Goal: Task Accomplishment & Management: Manage account settings

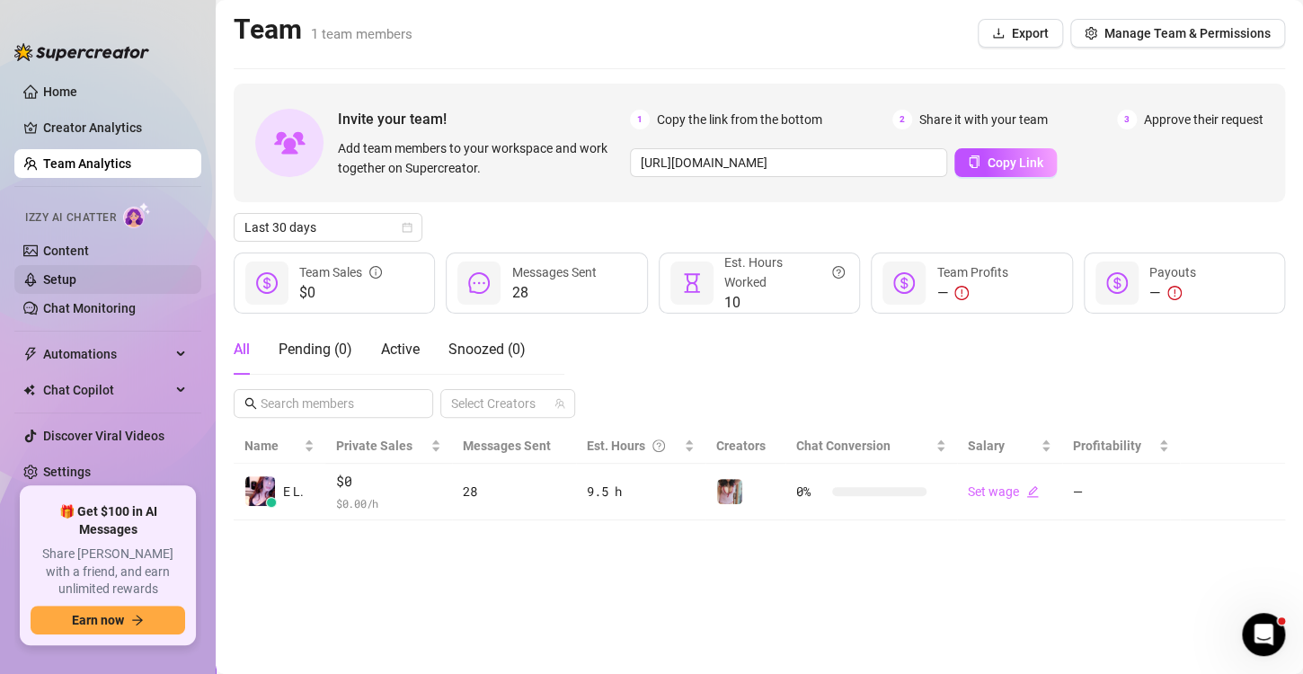
click at [71, 275] on link "Setup" at bounding box center [59, 279] width 33 height 14
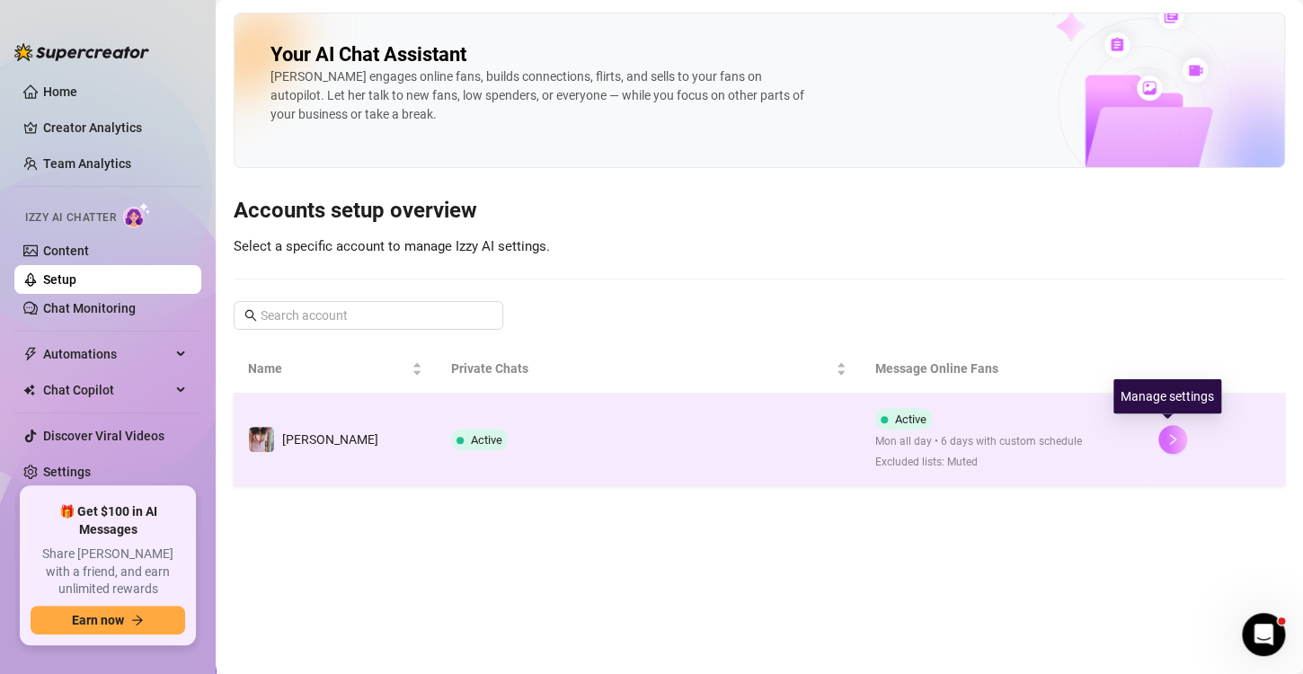
click at [1163, 429] on button "button" at bounding box center [1172, 439] width 29 height 29
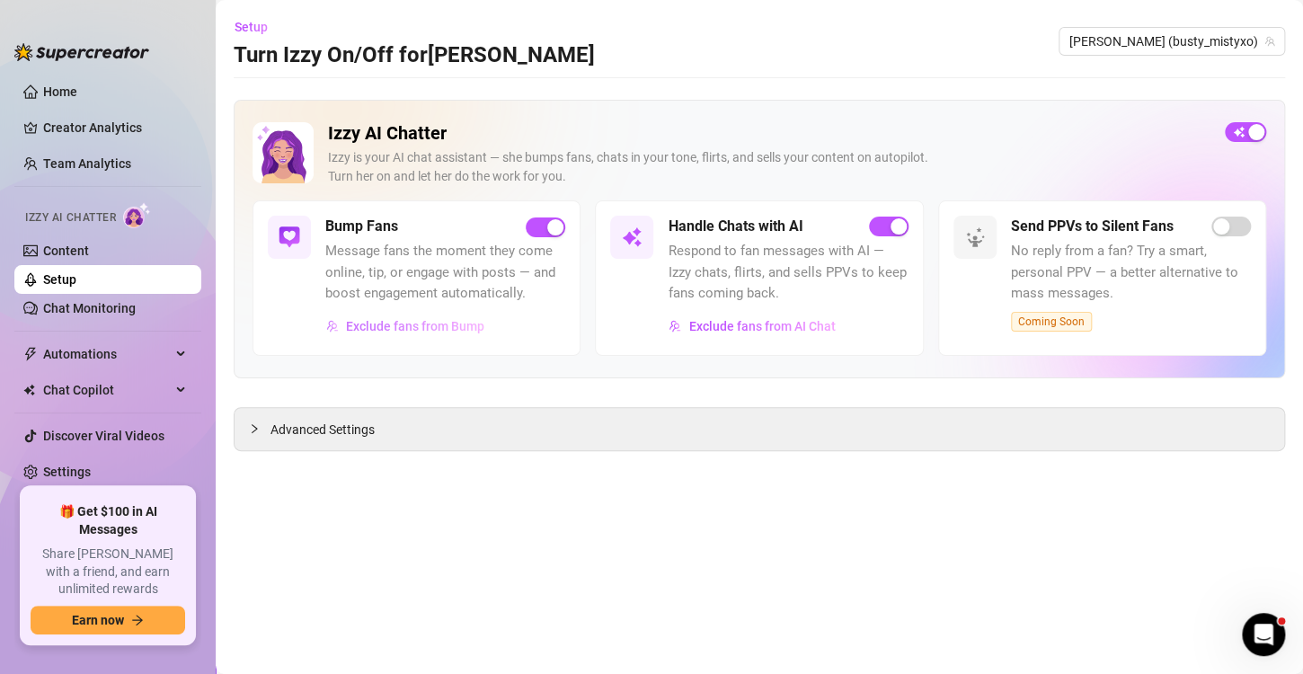
click at [416, 329] on span "Exclude fans from Bump" at bounding box center [415, 326] width 138 height 14
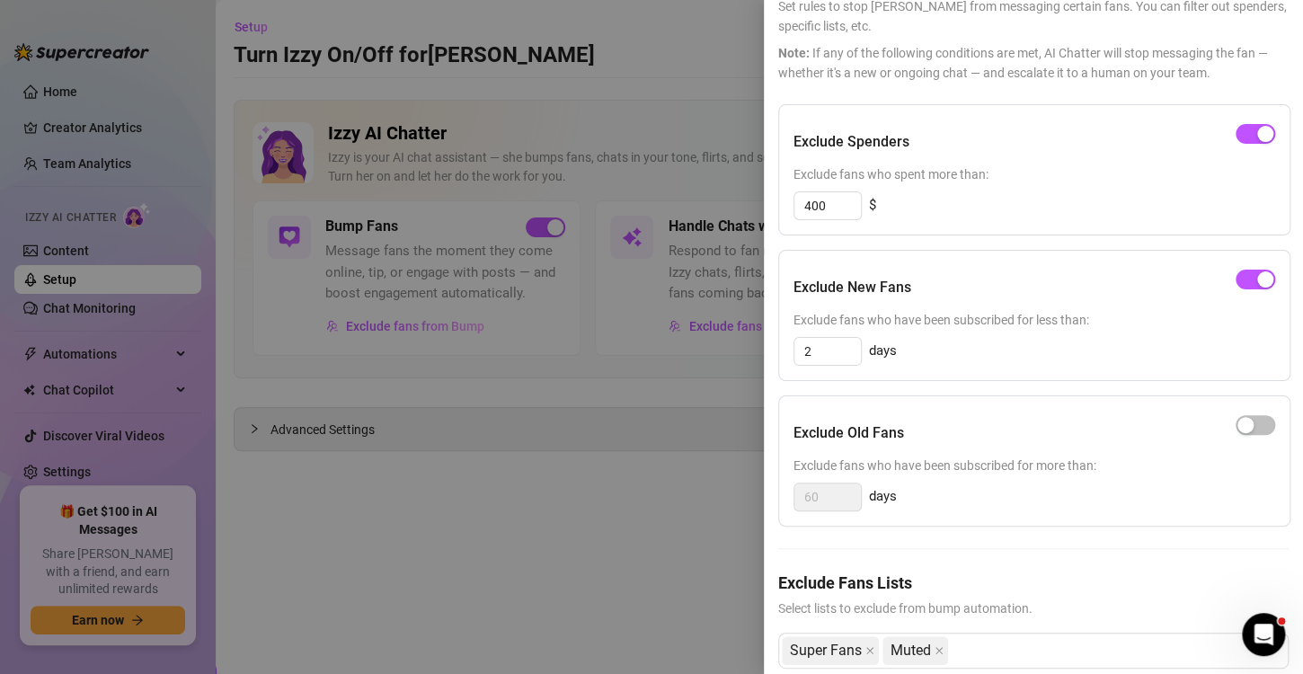
scroll to position [155, 0]
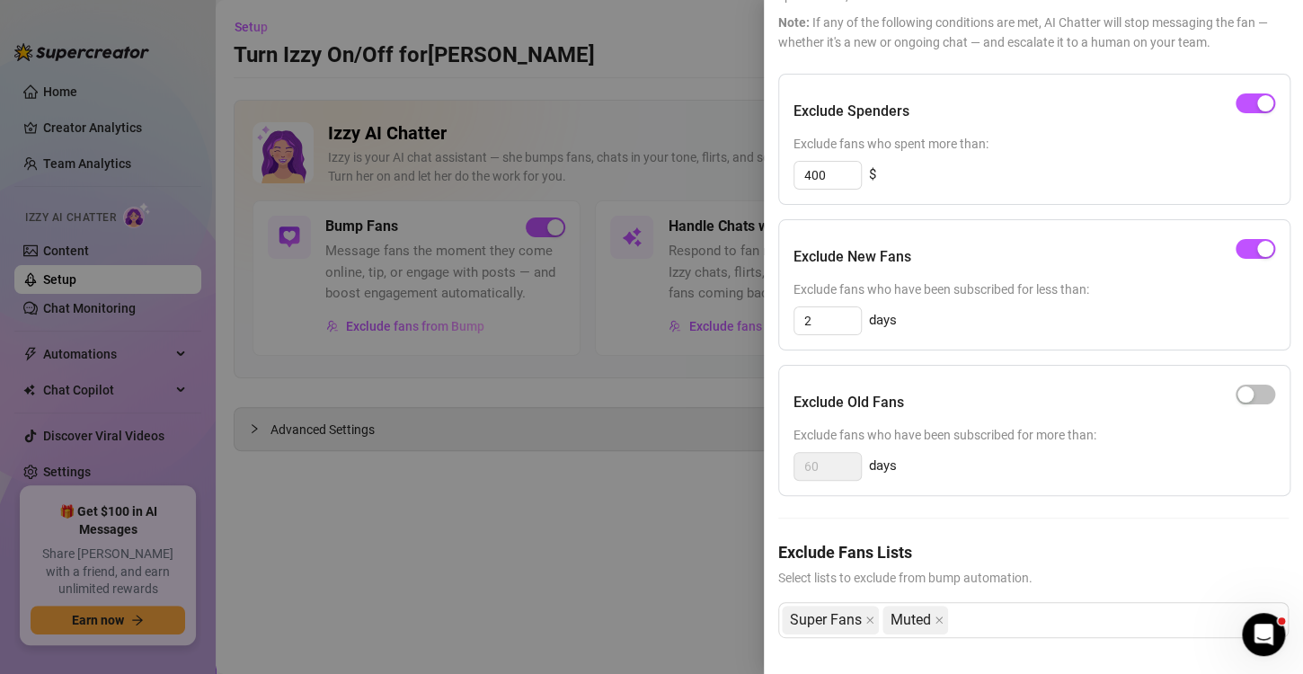
click at [693, 417] on div at bounding box center [651, 337] width 1303 height 674
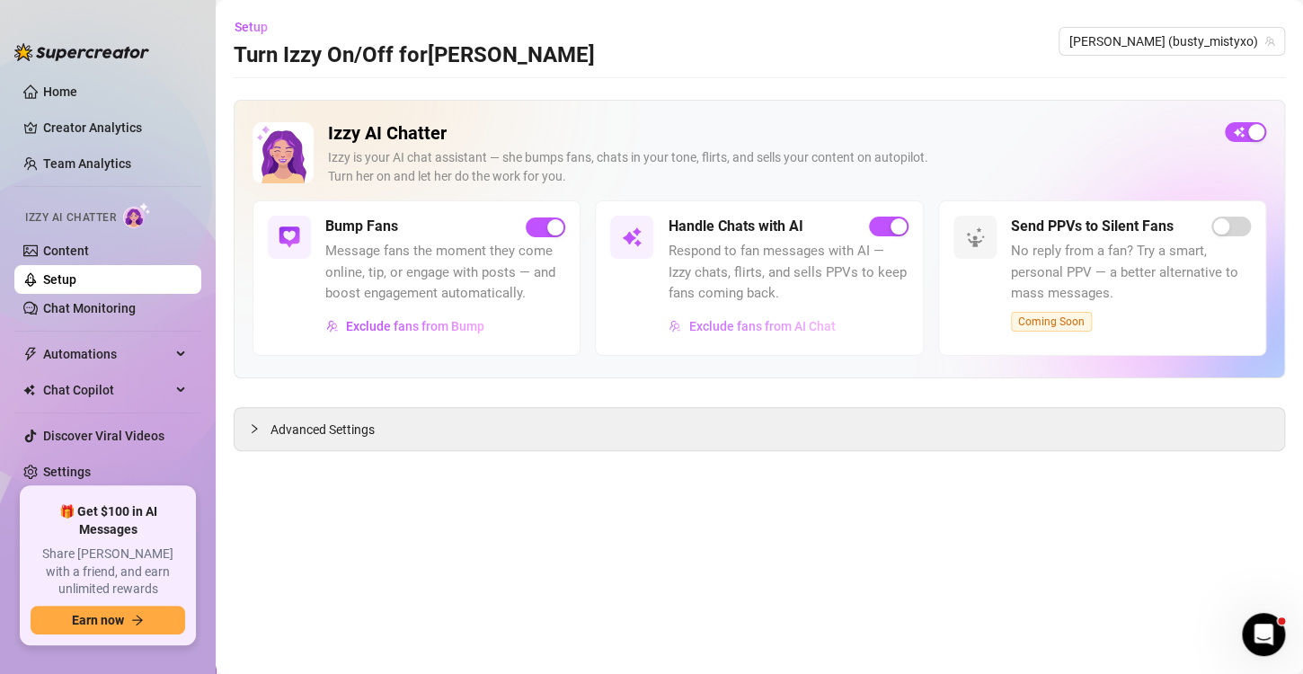
click at [779, 324] on span "Exclude fans from AI Chat" at bounding box center [761, 326] width 146 height 14
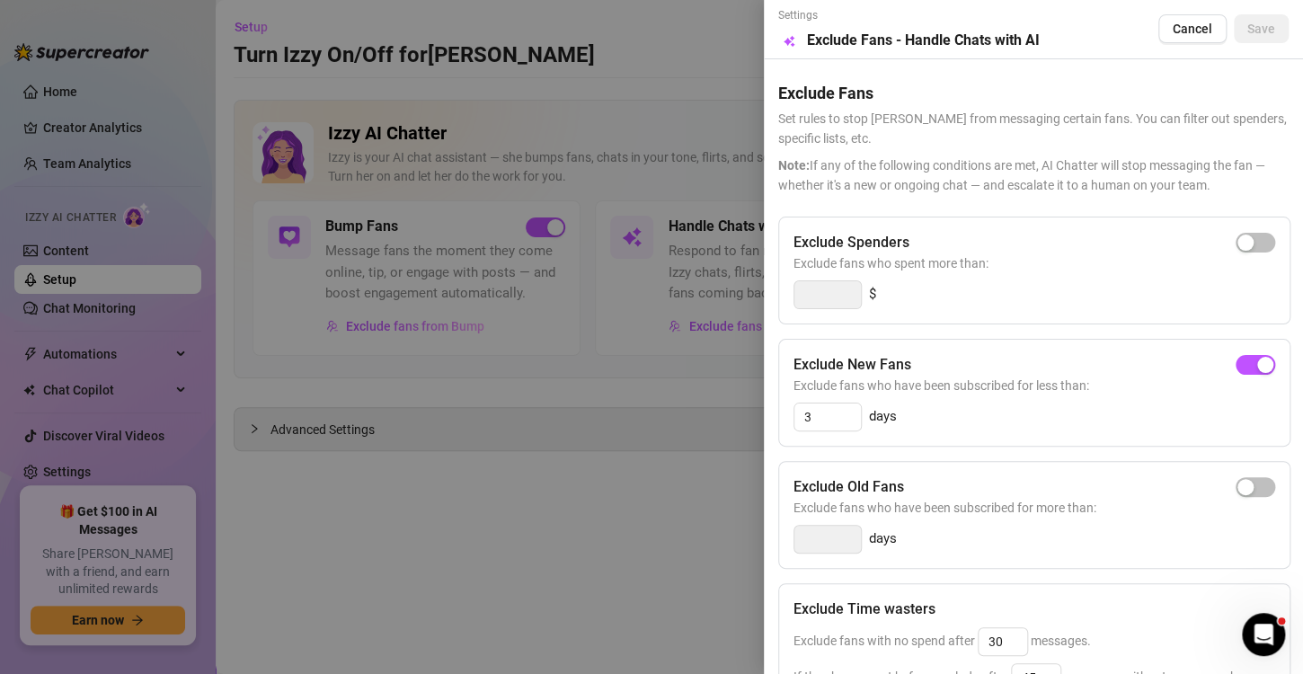
scroll to position [283, 0]
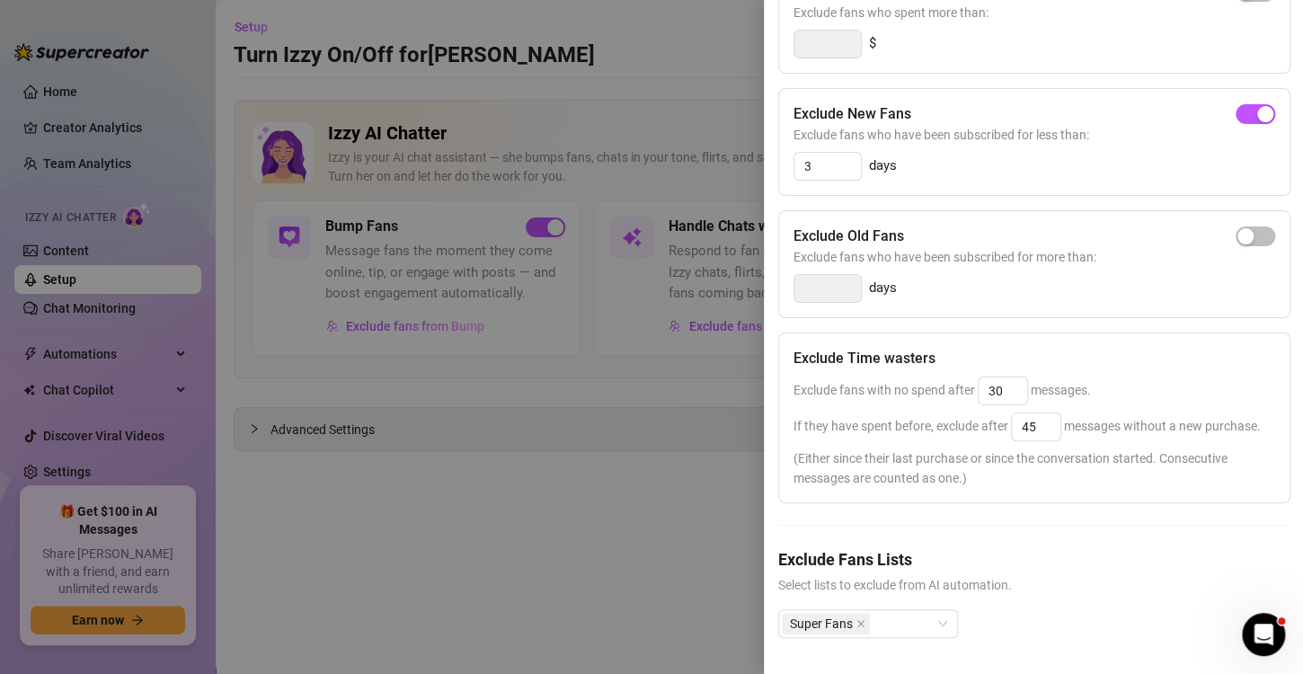
click at [649, 525] on div at bounding box center [651, 337] width 1303 height 674
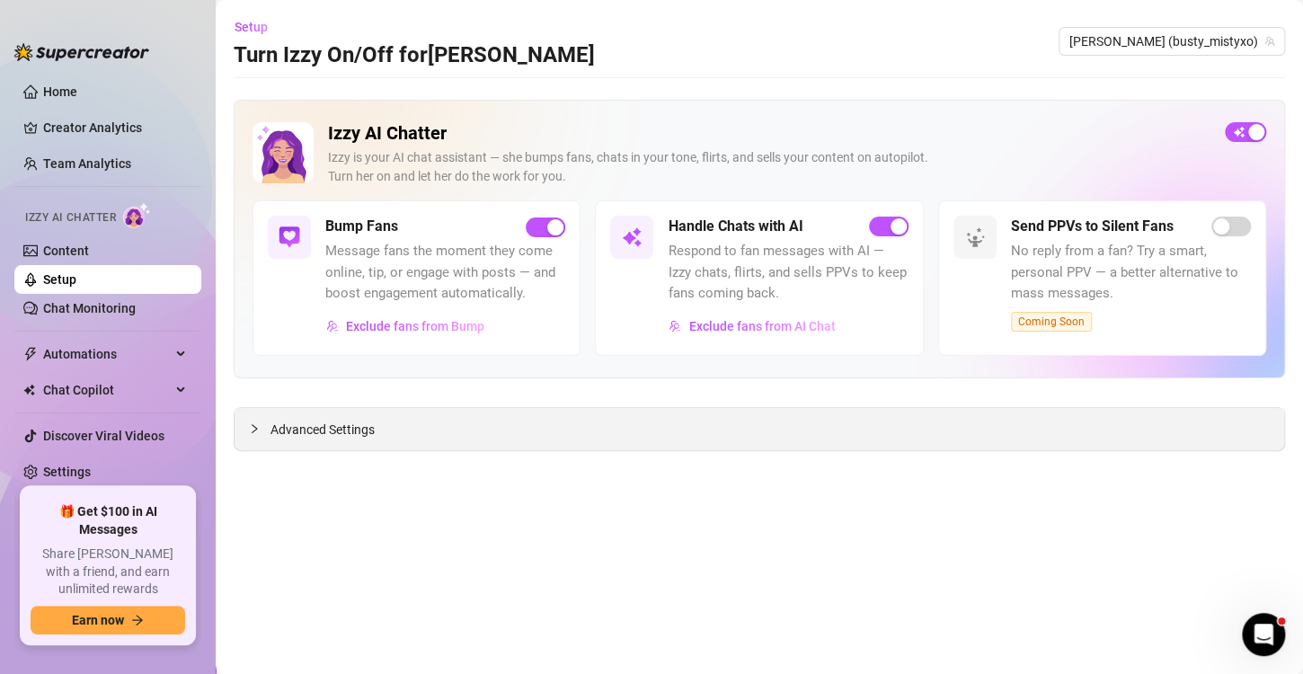
click at [297, 421] on span "Advanced Settings" at bounding box center [322, 430] width 104 height 20
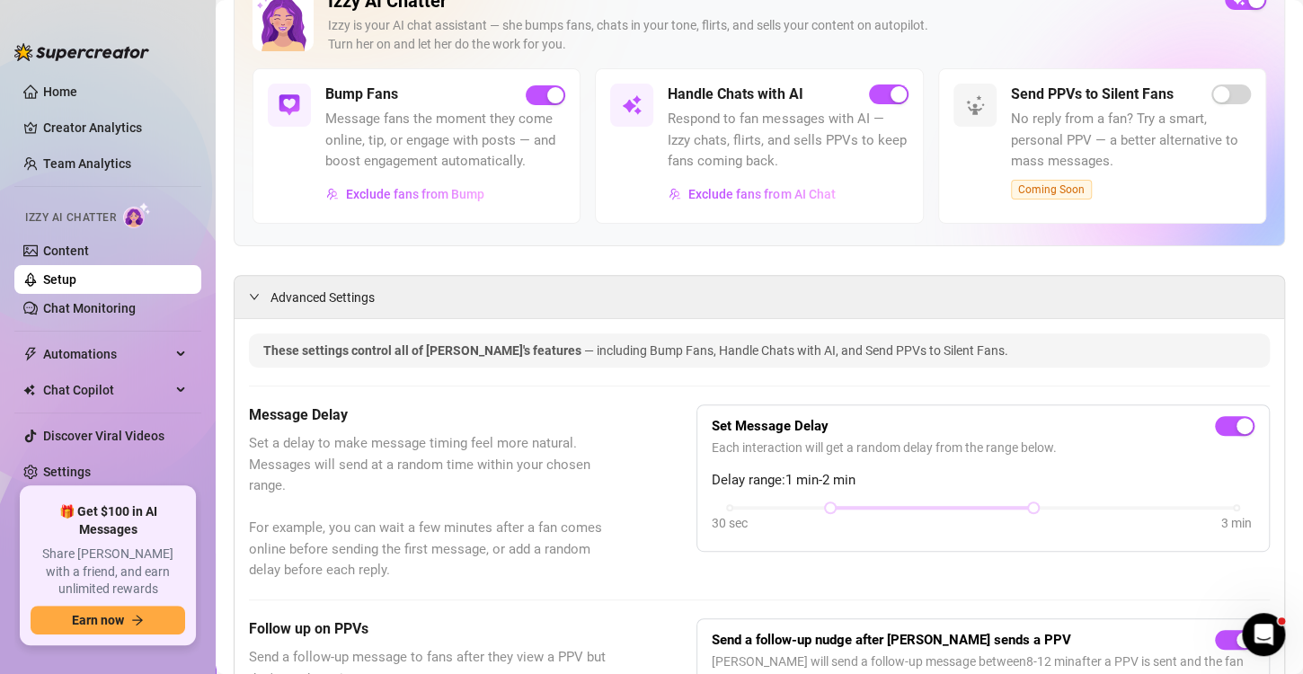
scroll to position [180, 0]
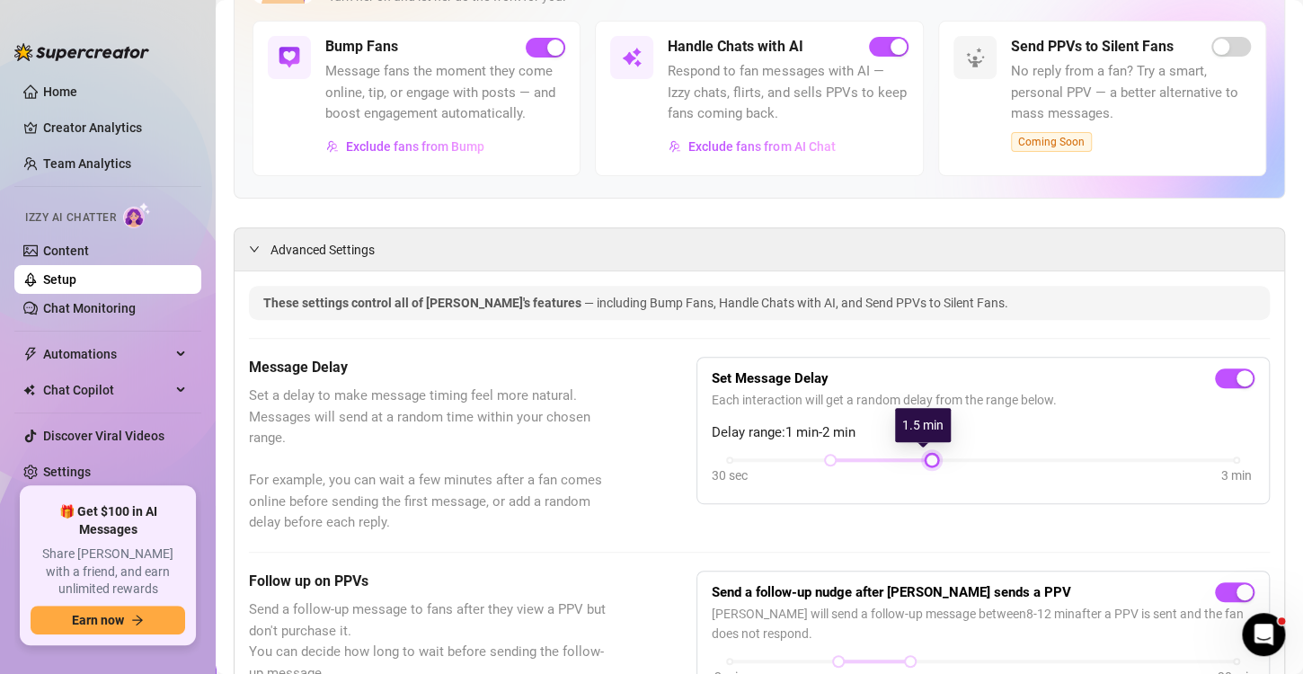
drag, startPoint x: 1023, startPoint y: 454, endPoint x: 941, endPoint y: 447, distance: 82.9
click at [941, 447] on div "Set Message Delay Each interaction will get a random delay from the range below…" at bounding box center [983, 430] width 543 height 117
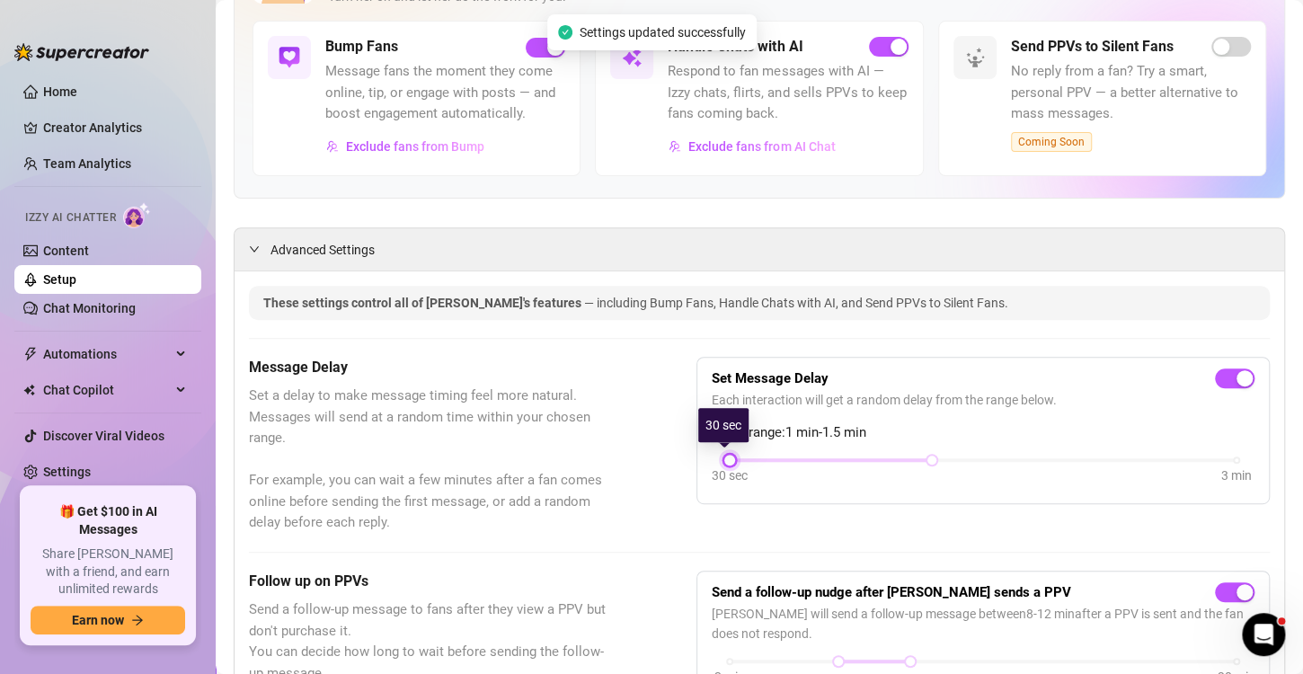
drag, startPoint x: 821, startPoint y: 460, endPoint x: 674, endPoint y: 472, distance: 147.8
click at [674, 472] on div "Message Delay Set a delay to make message timing feel more natural. Messages wi…" at bounding box center [759, 445] width 1021 height 177
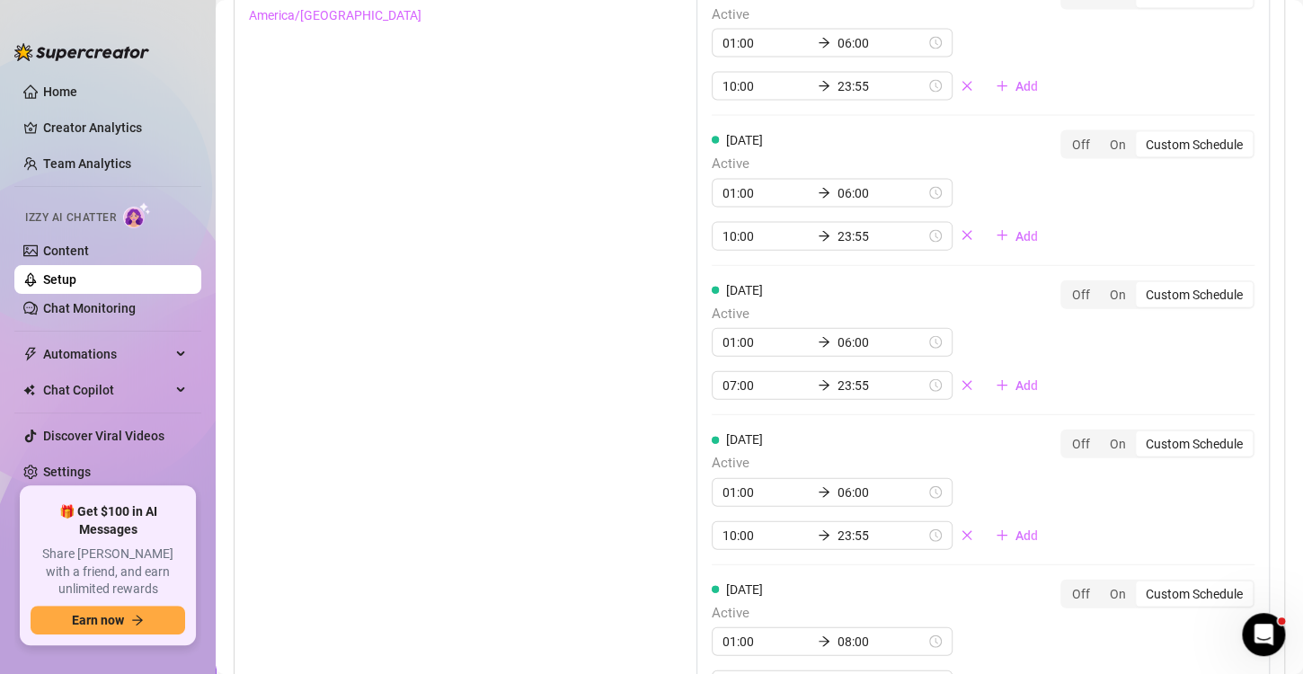
scroll to position [1812, 0]
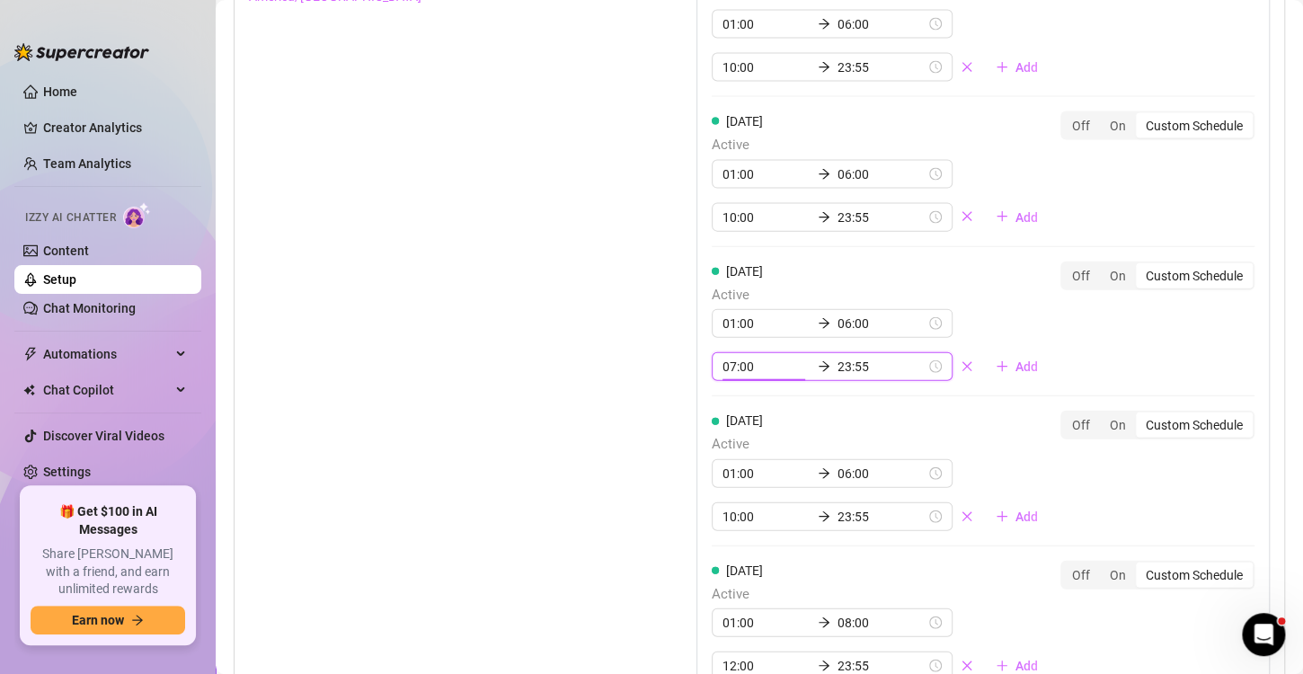
click at [747, 362] on input "07:00" at bounding box center [766, 367] width 88 height 20
click at [722, 480] on div "10" at bounding box center [730, 485] width 43 height 25
type input "10:00"
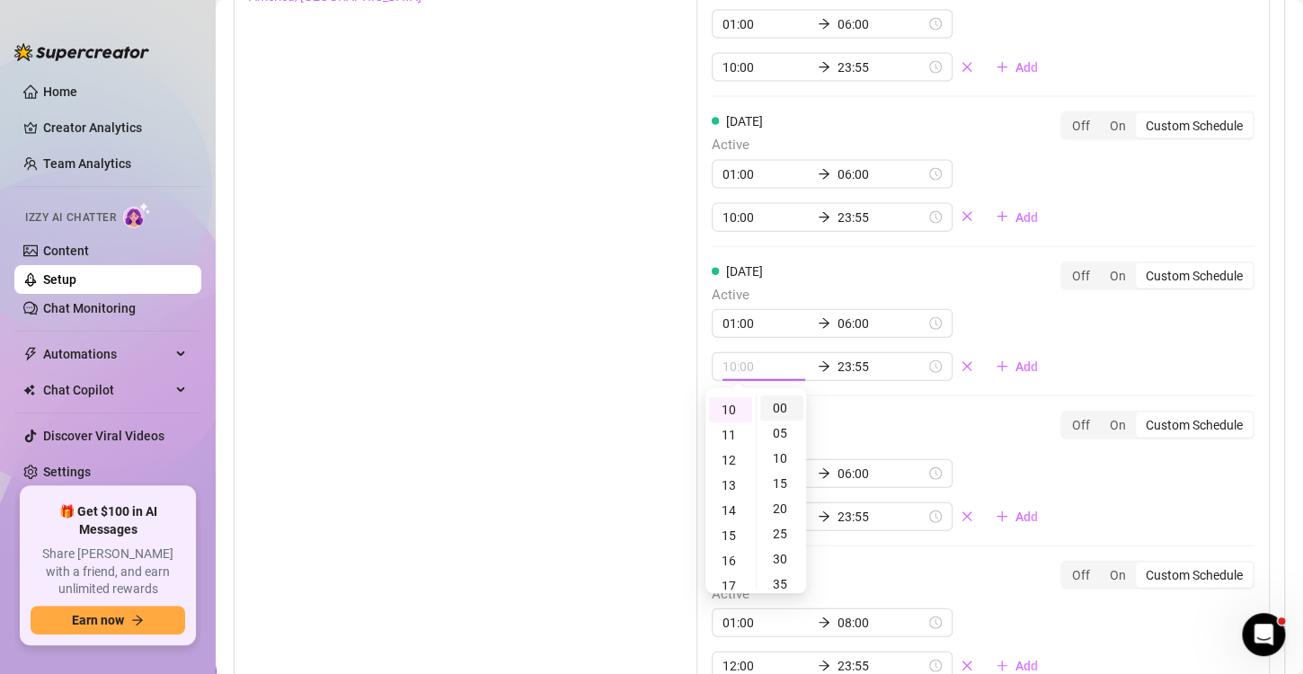
click at [781, 410] on div "00" at bounding box center [781, 407] width 43 height 25
click at [858, 402] on div "[DATE] Active All day Off On Custom Schedule [DATE] Active 01:00 06:00 10:00 23…" at bounding box center [982, 356] width 573 height 1009
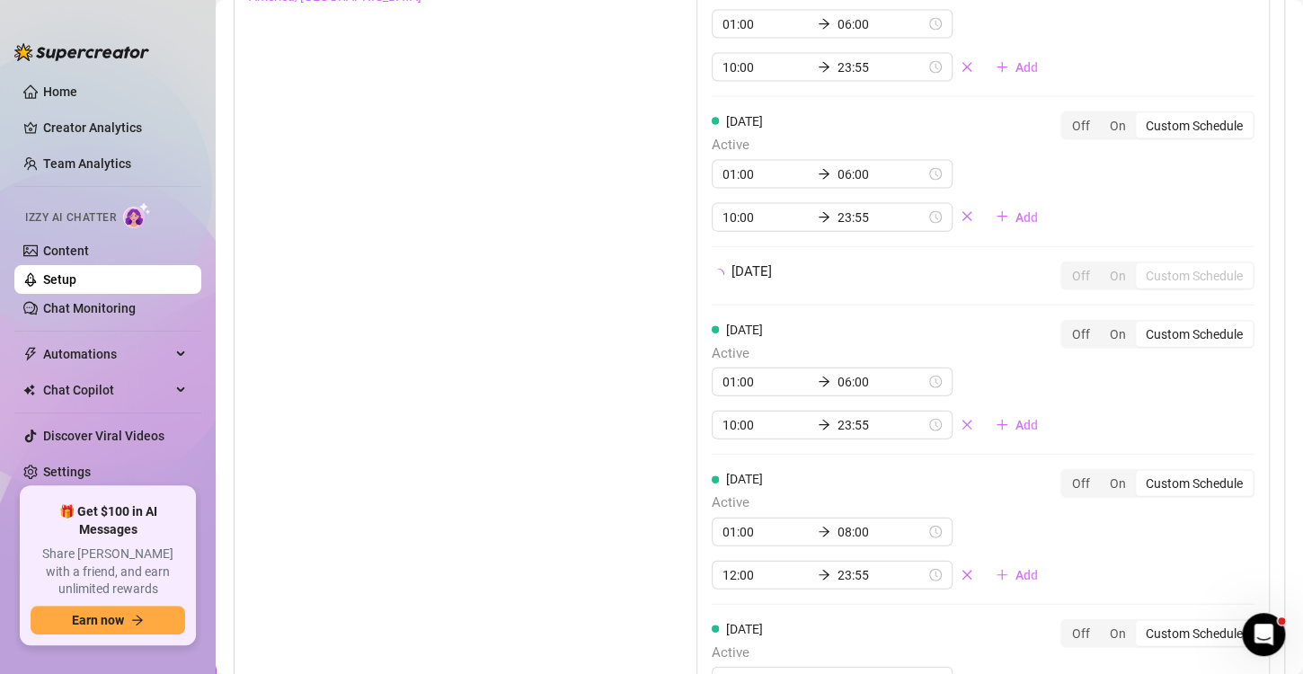
click at [881, 392] on div "[DATE] Active All day Off On Custom Schedule [DATE] Active 01:00 06:00 10:00 23…" at bounding box center [982, 310] width 573 height 917
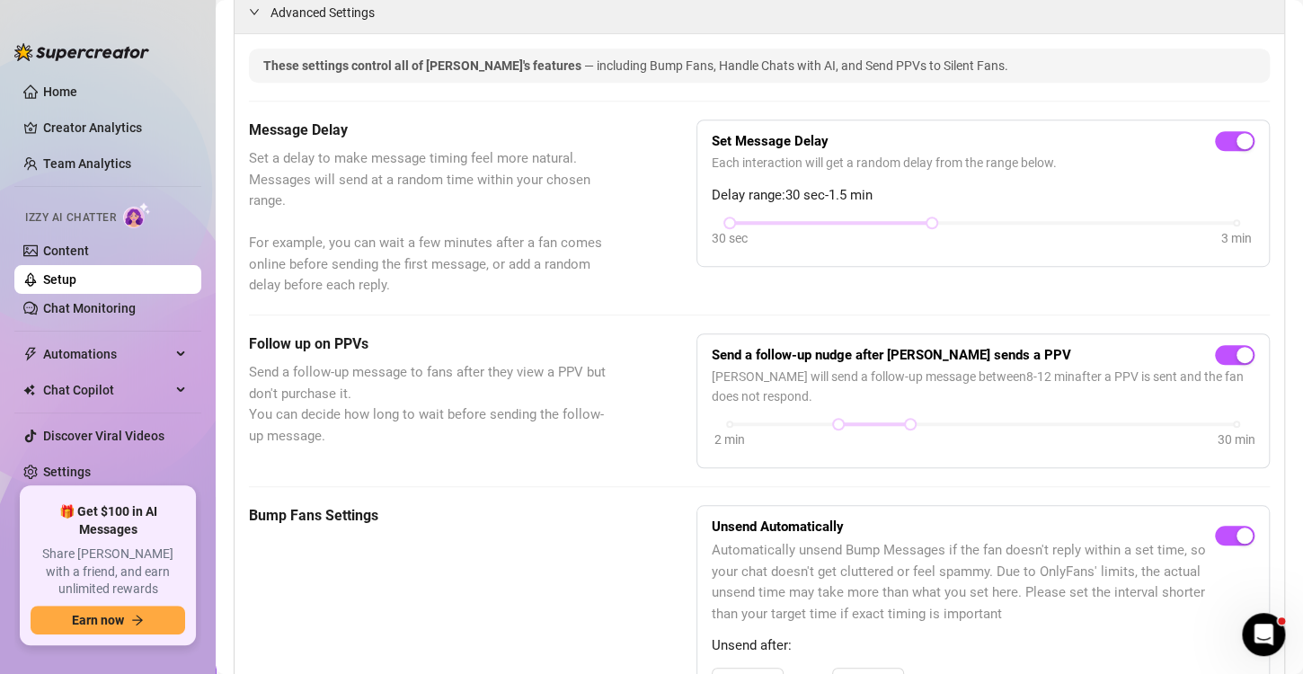
scroll to position [0, 0]
